Goal: Find specific page/section: Find specific page/section

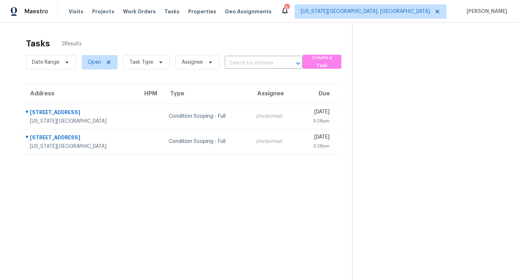
click at [166, 13] on span "Tasks" at bounding box center [171, 11] width 15 height 5
click at [164, 12] on span "Tasks" at bounding box center [171, 11] width 15 height 5
click at [131, 13] on span "Work Orders" at bounding box center [139, 11] width 33 height 7
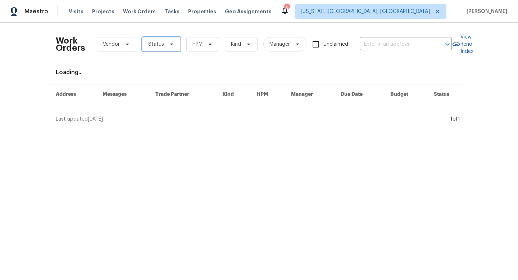
click at [162, 41] on span "Status" at bounding box center [156, 44] width 16 height 7
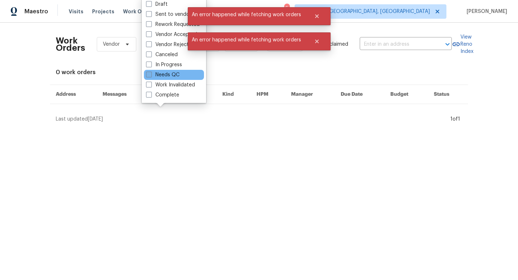
click at [151, 77] on label "Needs QC" at bounding box center [162, 74] width 33 height 7
click at [151, 76] on input "Needs QC" at bounding box center [148, 73] width 5 height 5
checkbox input "true"
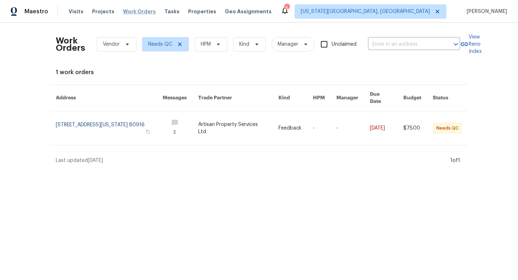
click at [145, 11] on span "Work Orders" at bounding box center [139, 11] width 33 height 7
click at [196, 13] on span "Properties" at bounding box center [202, 11] width 28 height 7
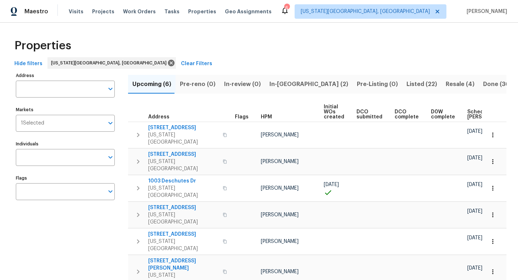
click at [279, 82] on span "In-[GEOGRAPHIC_DATA] (2)" at bounding box center [308, 84] width 79 height 10
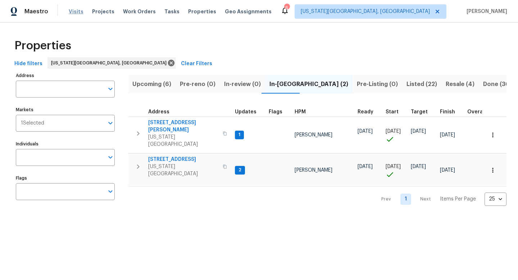
click at [74, 14] on span "Visits" at bounding box center [76, 11] width 15 height 7
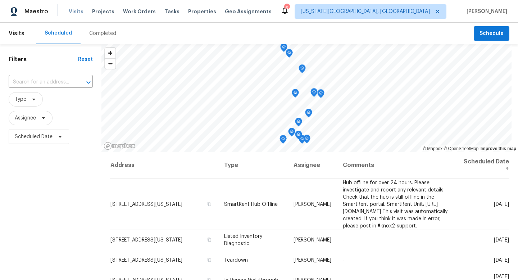
click at [75, 10] on span "Visits" at bounding box center [76, 11] width 15 height 7
click at [100, 30] on div "Completed" at bounding box center [102, 33] width 27 height 7
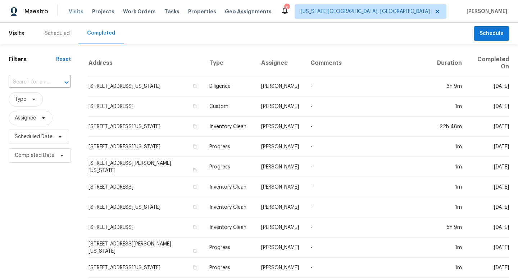
click at [69, 13] on span "Visits" at bounding box center [76, 11] width 15 height 7
